Goal: Book appointment/travel/reservation

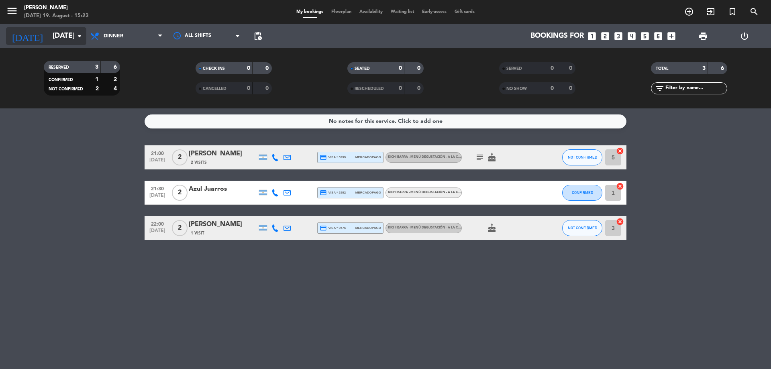
click at [80, 37] on icon "arrow_drop_down" at bounding box center [80, 36] width 10 height 10
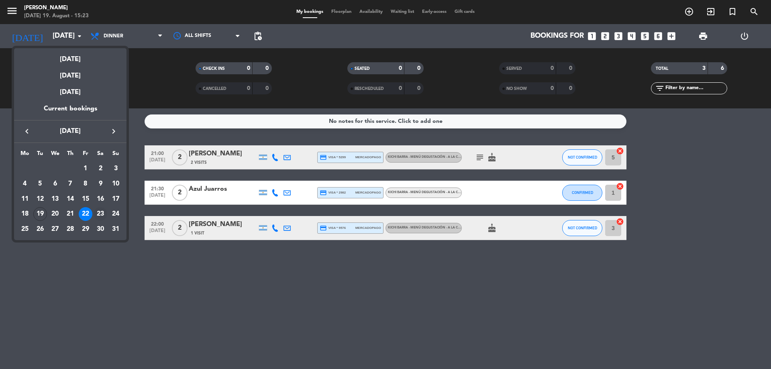
click at [100, 212] on div "23" at bounding box center [101, 214] width 14 height 14
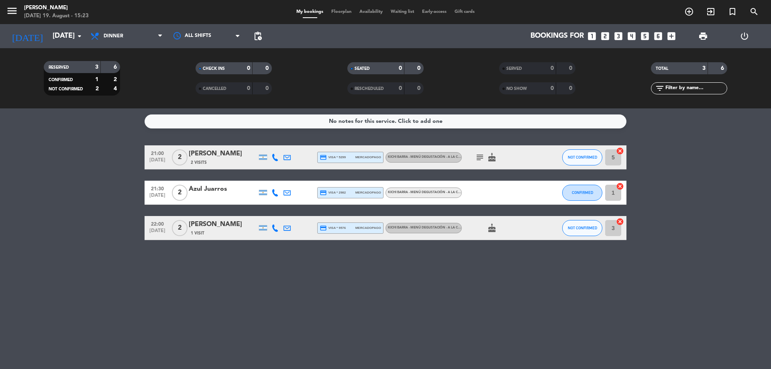
type input "[DATE]"
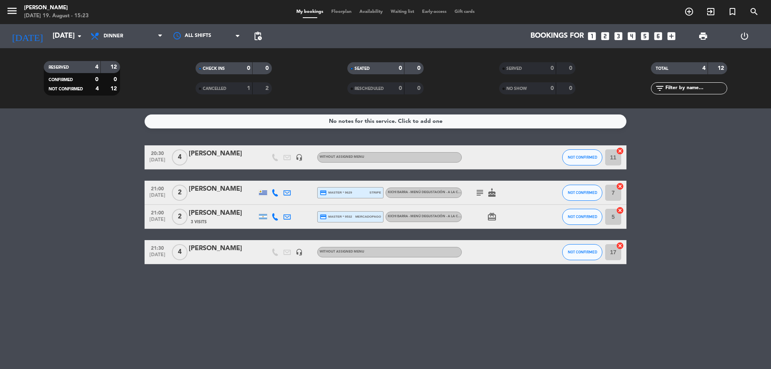
click at [605, 38] on icon "looks_two" at bounding box center [605, 36] width 10 height 10
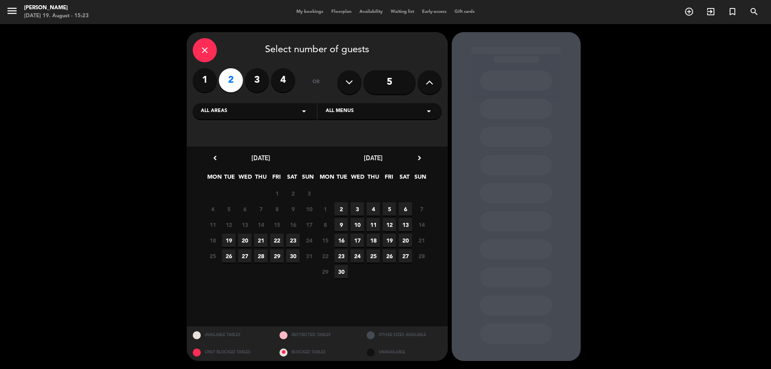
click at [292, 238] on span "23" at bounding box center [292, 240] width 13 height 13
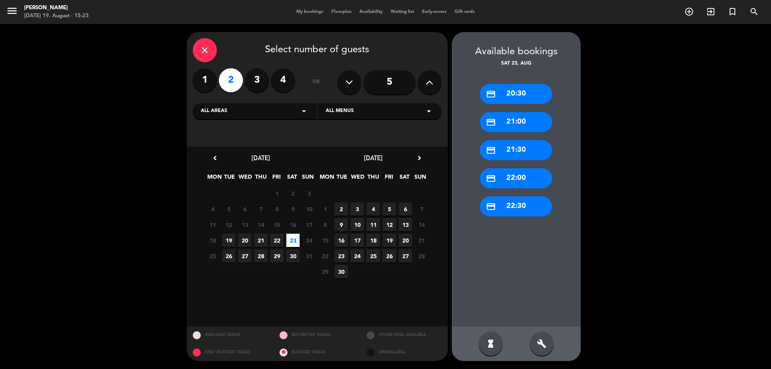
click at [514, 148] on div "credit_card 21:30" at bounding box center [516, 150] width 72 height 20
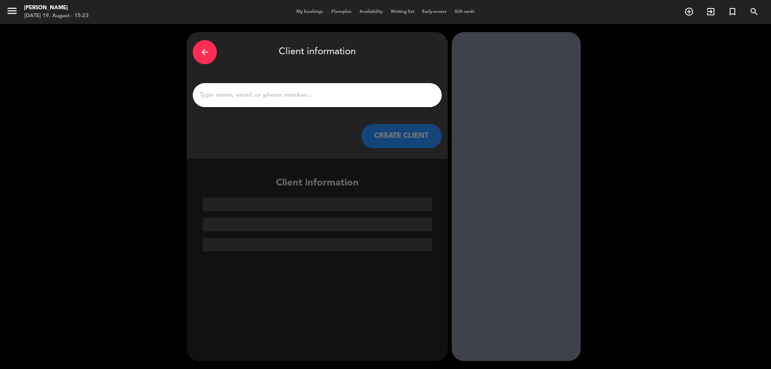
click at [261, 98] on input "1" at bounding box center [317, 95] width 237 height 11
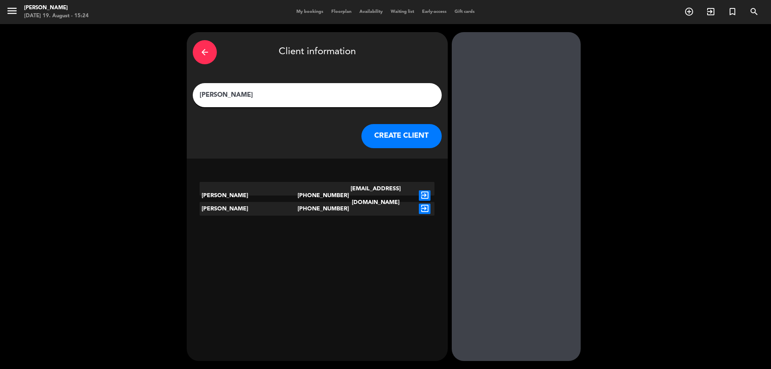
type input "[PERSON_NAME]"
click at [426, 190] on icon "exit_to_app" at bounding box center [425, 195] width 12 height 10
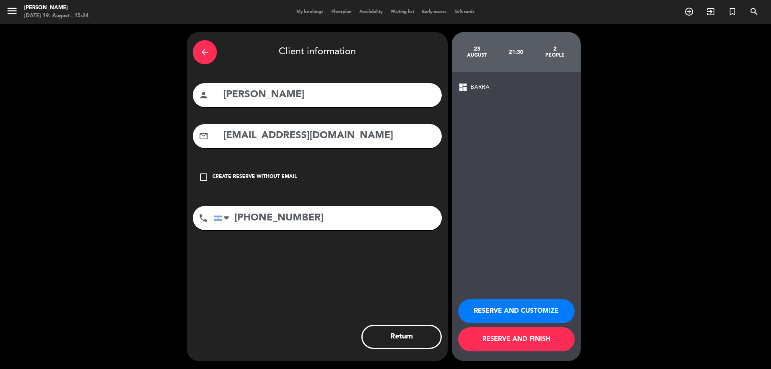
click at [201, 176] on icon "check_box_outline_blank" at bounding box center [204, 177] width 10 height 10
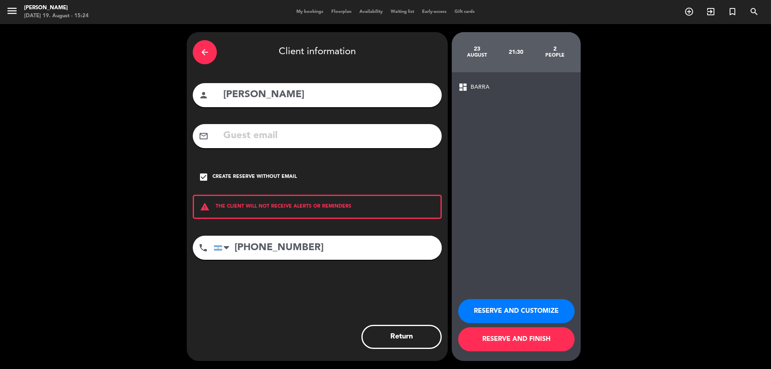
click at [202, 174] on icon "check_box" at bounding box center [204, 177] width 10 height 10
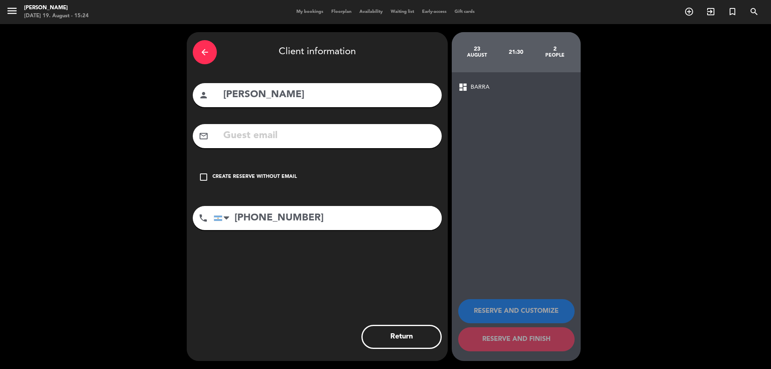
click at [305, 272] on div "arrow_back Client information person [PERSON_NAME] mail_outline check_box_outli…" at bounding box center [317, 196] width 261 height 329
click at [202, 176] on icon "check_box_outline_blank" at bounding box center [204, 177] width 10 height 10
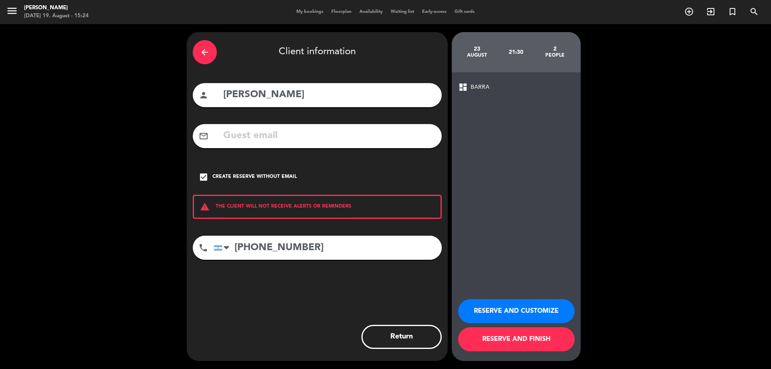
click at [522, 339] on button "RESERVE AND FINISH" at bounding box center [516, 339] width 116 height 24
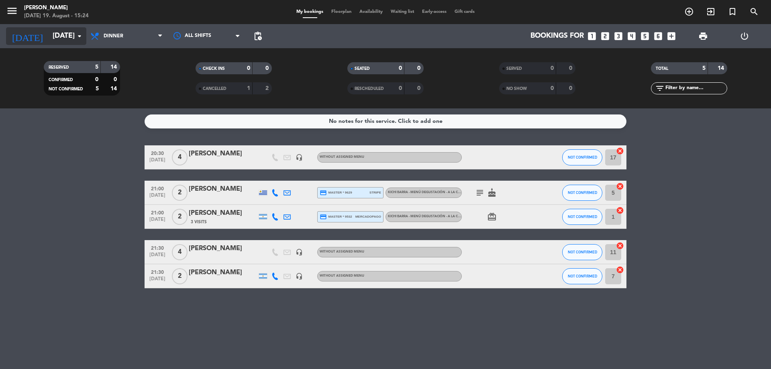
click at [56, 35] on input "[DATE]" at bounding box center [95, 36] width 93 height 16
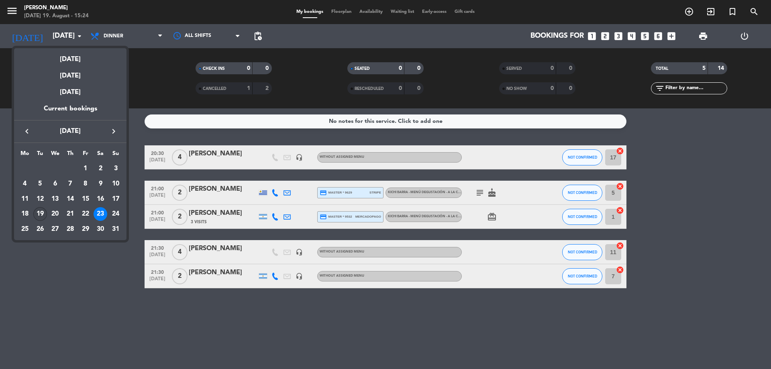
click at [41, 213] on div "19" at bounding box center [40, 214] width 14 height 14
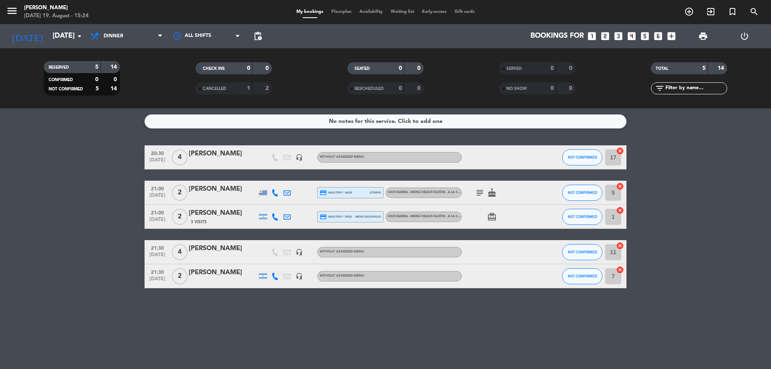
type input "[DATE]"
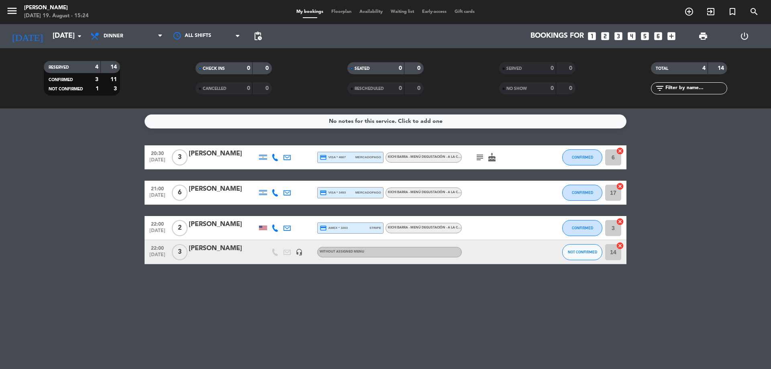
click at [481, 158] on icon "subject" at bounding box center [480, 158] width 10 height 10
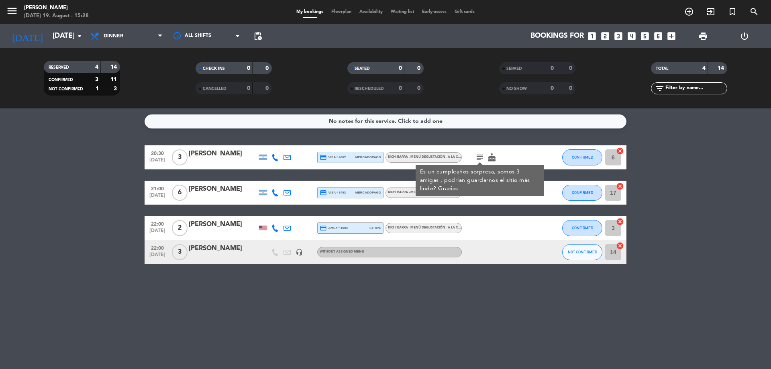
click at [212, 183] on div "21:00 [DATE] 6 [PERSON_NAME] credit_card visa * 3493 mercadopago Kichi Barra - …" at bounding box center [386, 193] width 482 height 24
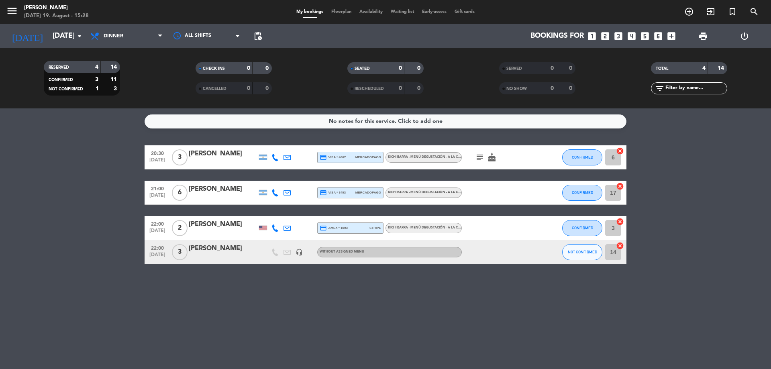
click at [219, 189] on div "[PERSON_NAME]" at bounding box center [223, 189] width 68 height 10
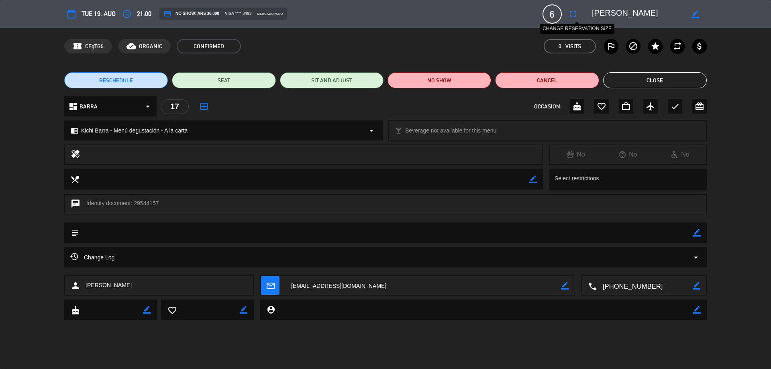
click at [572, 16] on icon "fullscreen" at bounding box center [573, 14] width 10 height 10
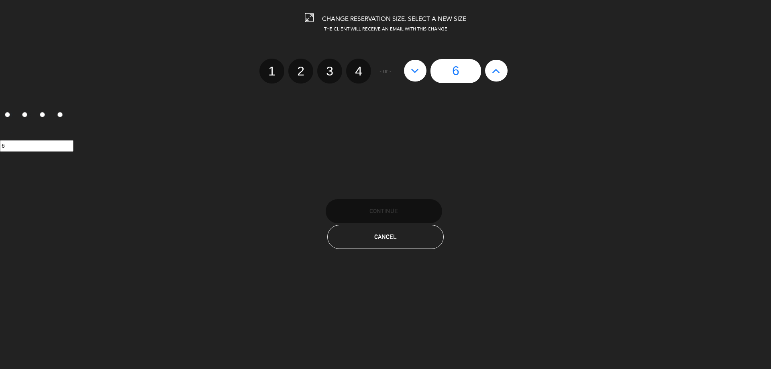
click at [415, 73] on icon at bounding box center [415, 70] width 8 height 13
type input "5"
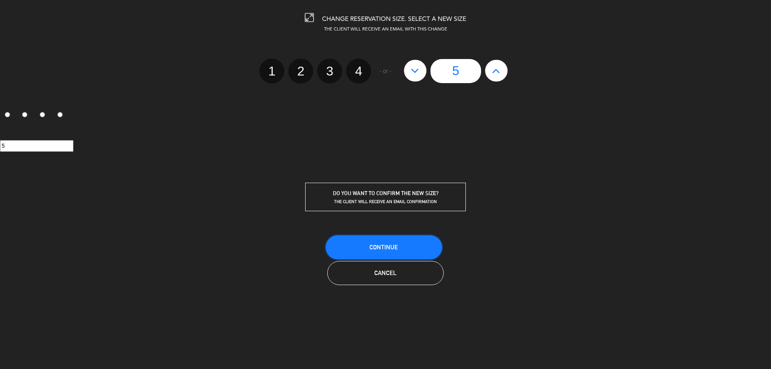
click at [395, 249] on span "Continue" at bounding box center [384, 247] width 29 height 7
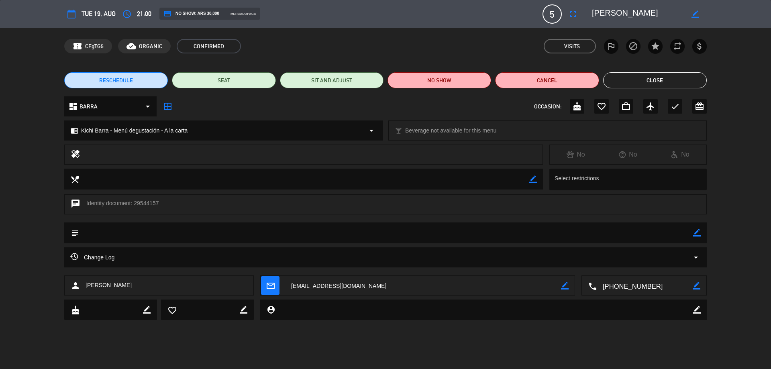
click at [658, 80] on button "Close" at bounding box center [655, 80] width 104 height 16
